Goal: Information Seeking & Learning: Learn about a topic

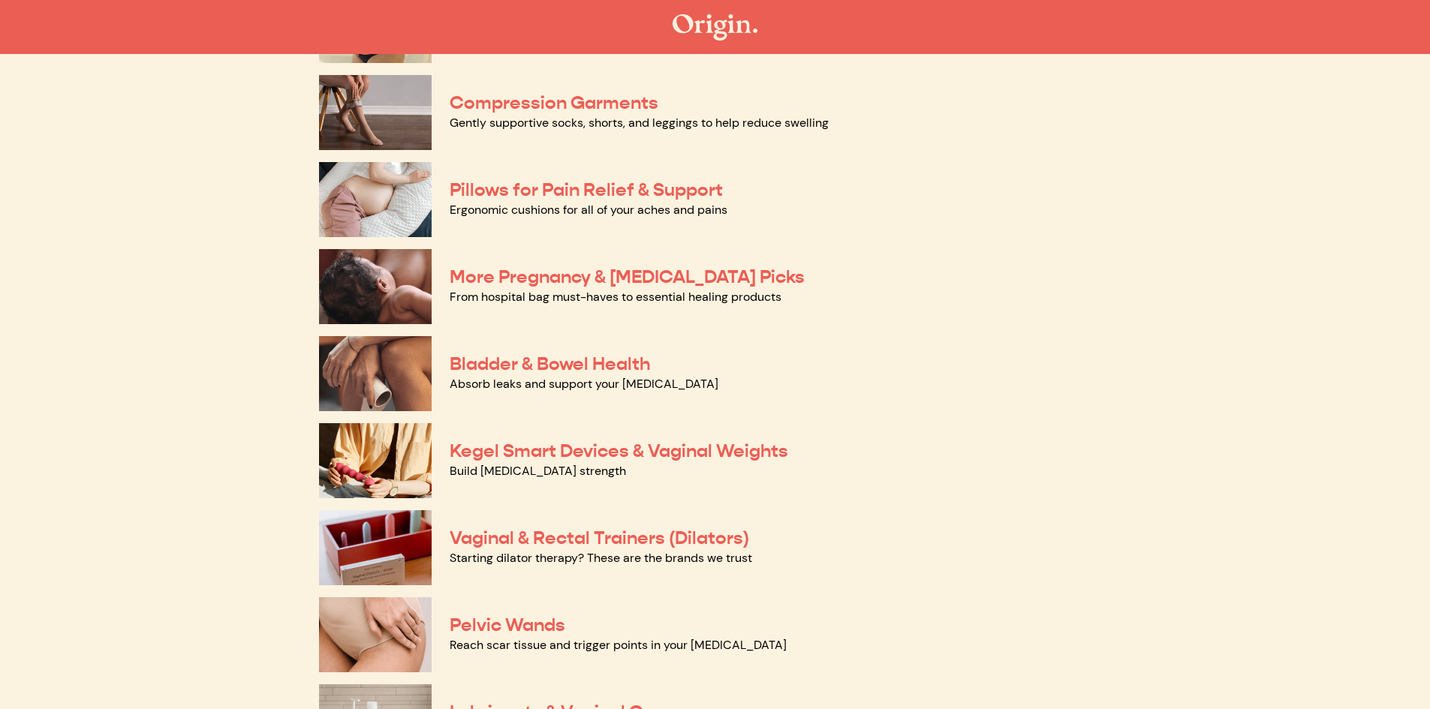
scroll to position [300, 0]
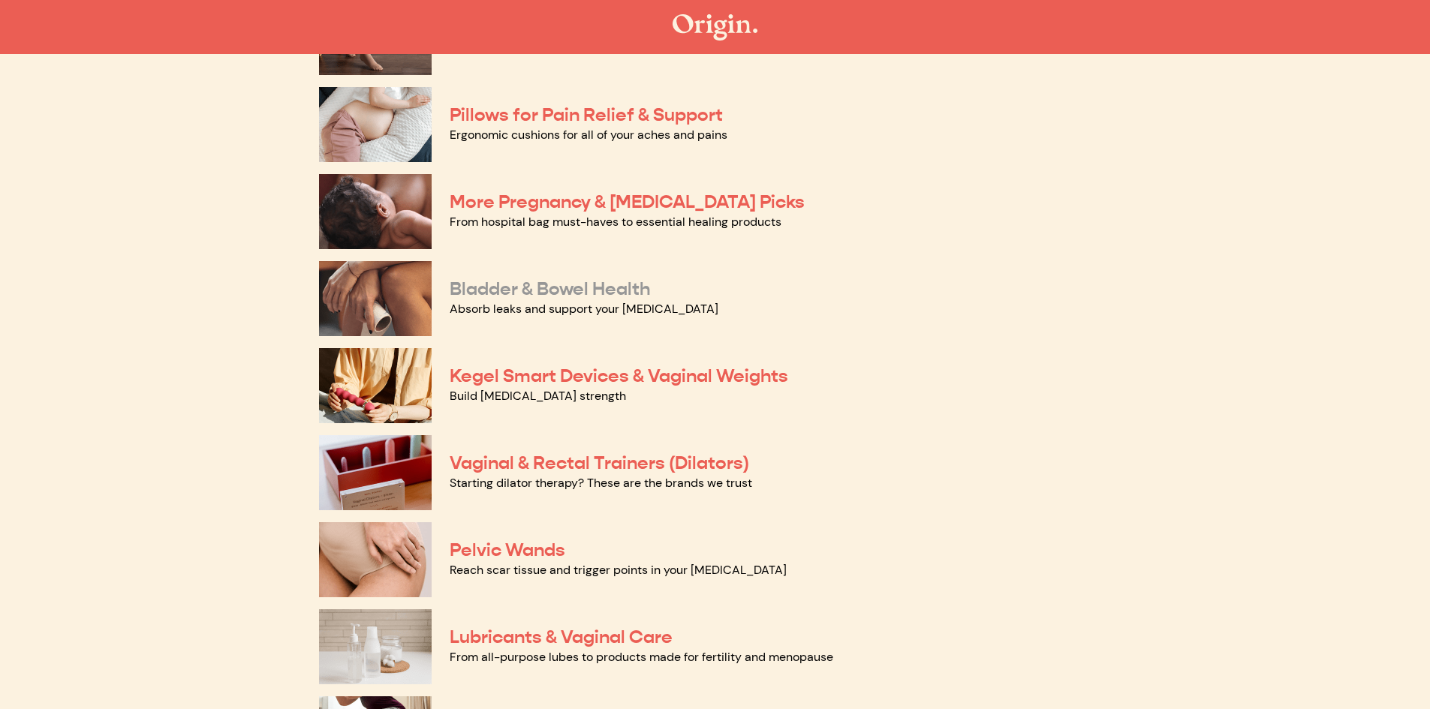
click at [537, 292] on link "Bladder & Bowel Health" at bounding box center [550, 289] width 200 height 23
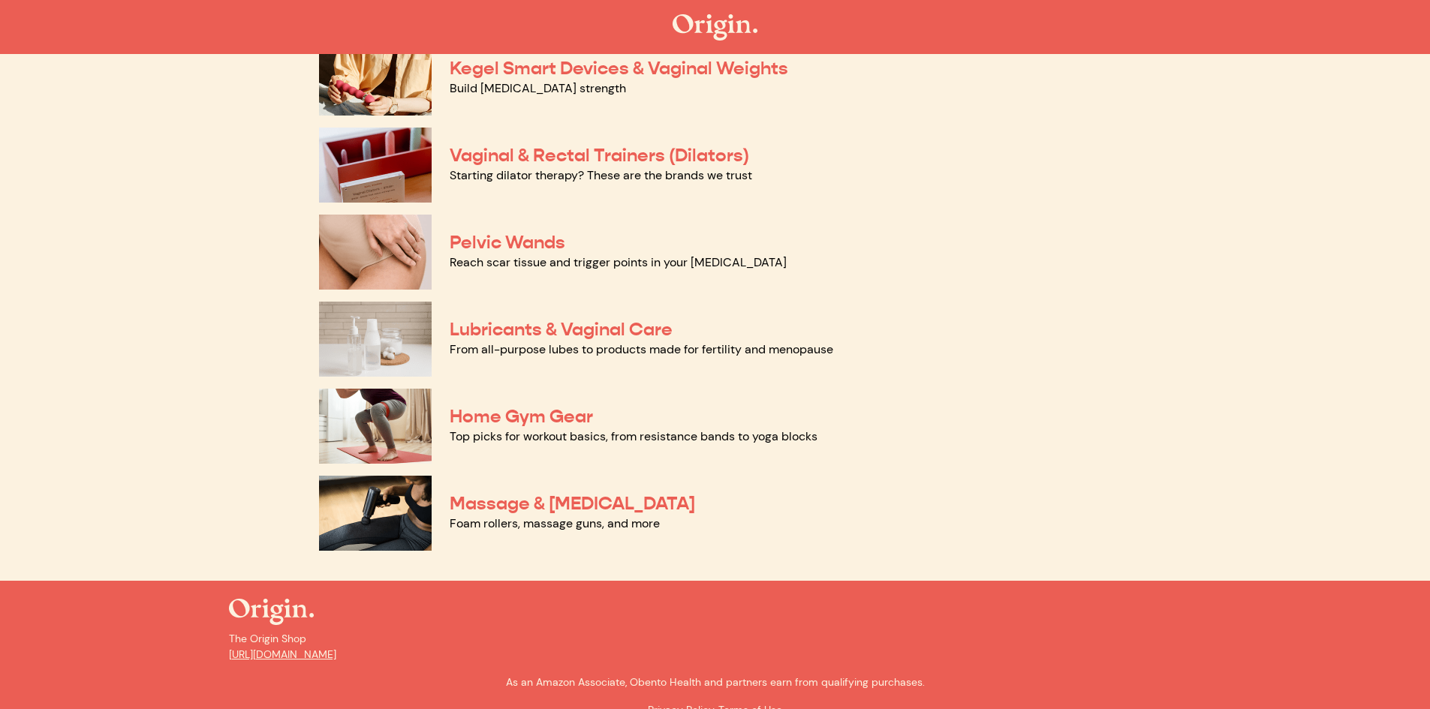
scroll to position [632, 0]
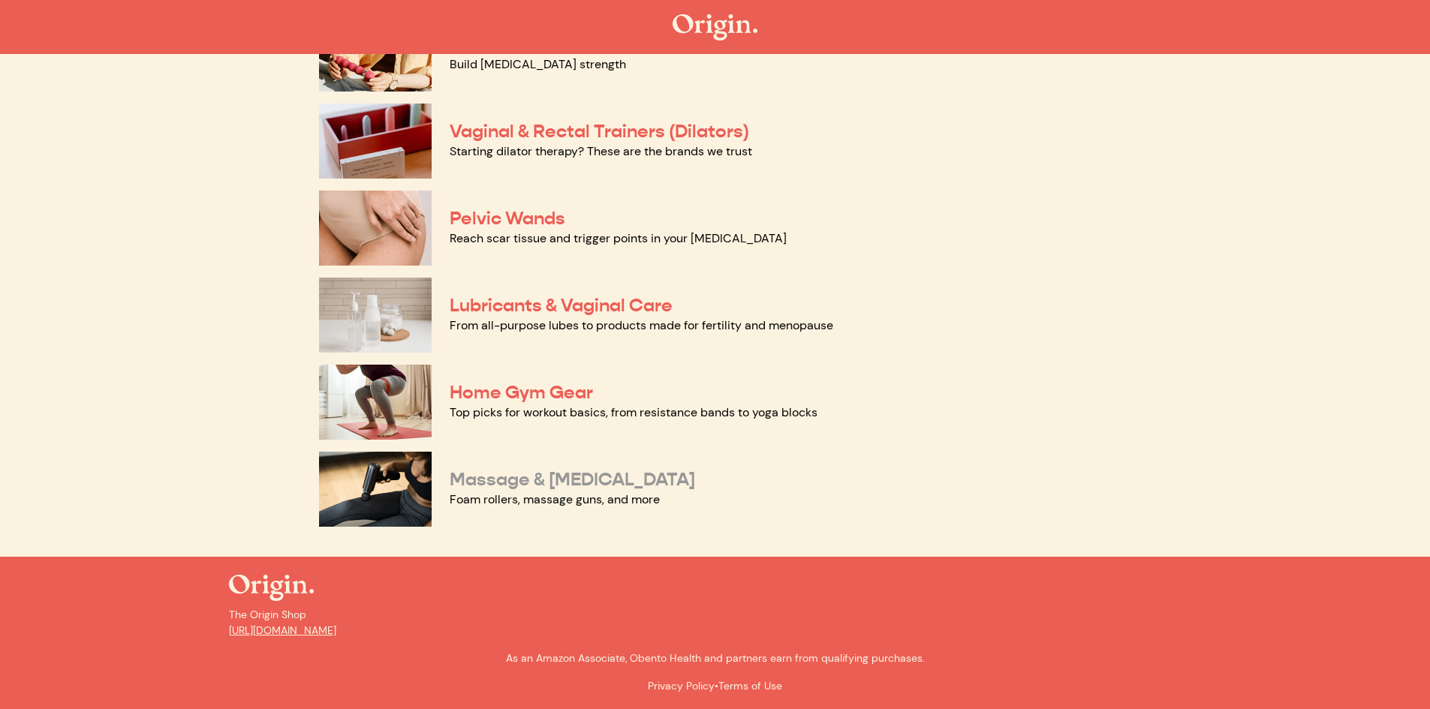
click at [612, 480] on link "Massage & [MEDICAL_DATA]" at bounding box center [572, 479] width 245 height 23
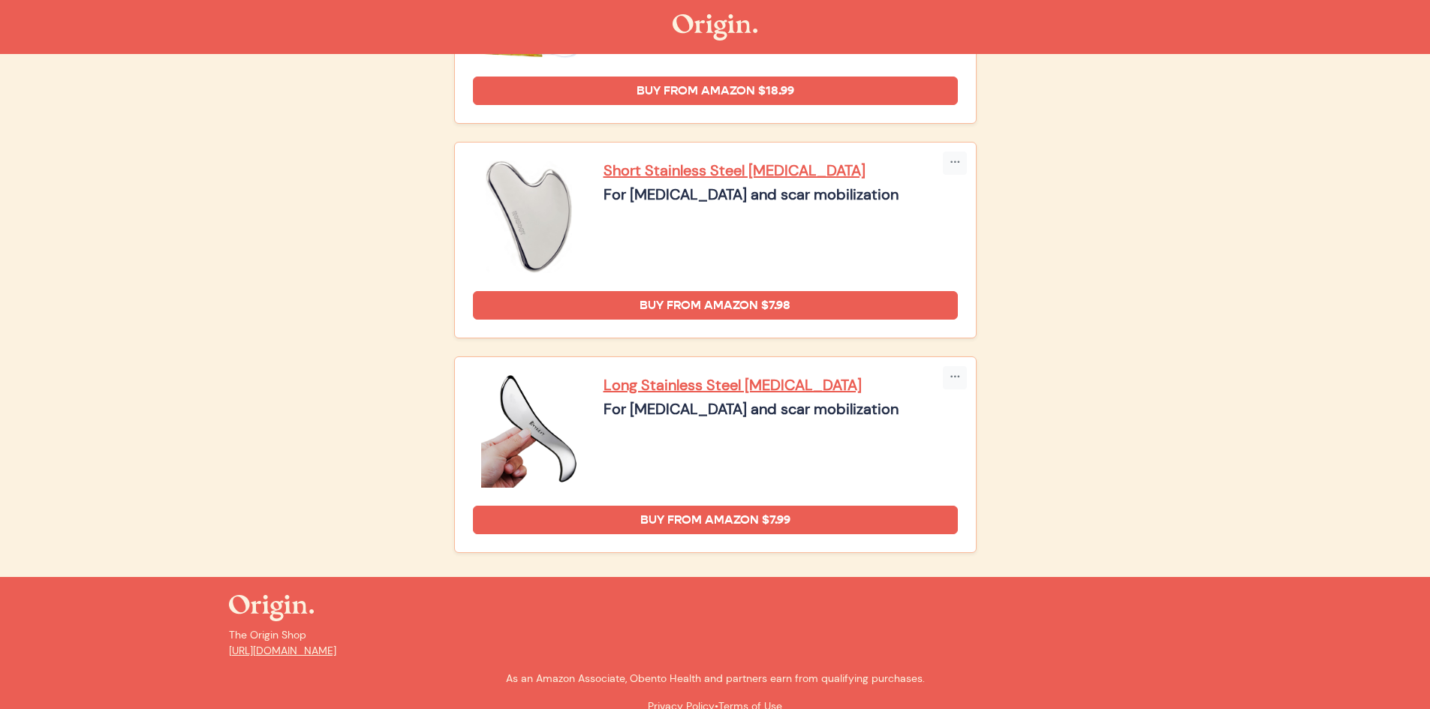
scroll to position [2242, 0]
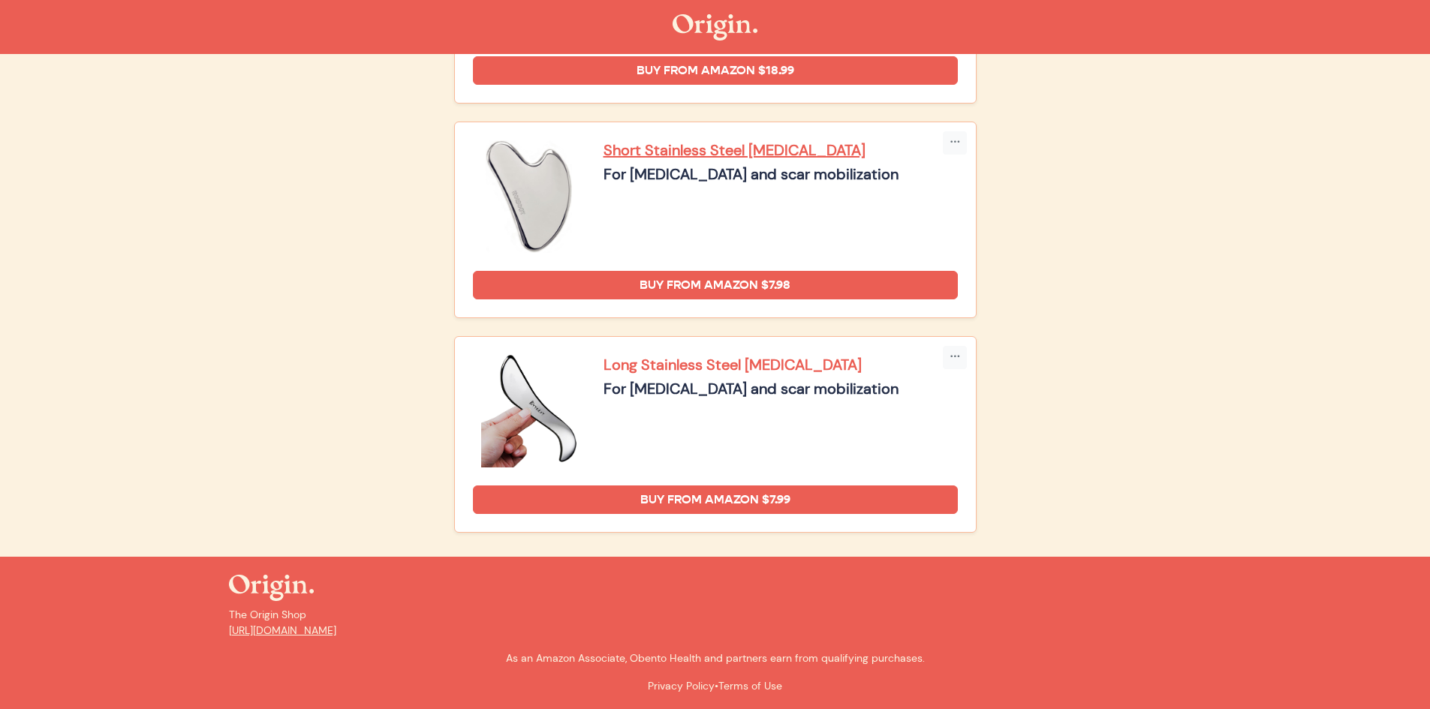
click at [795, 367] on p "Long Stainless Steel [MEDICAL_DATA]" at bounding box center [780, 365] width 354 height 20
